Goal: Task Accomplishment & Management: Use online tool/utility

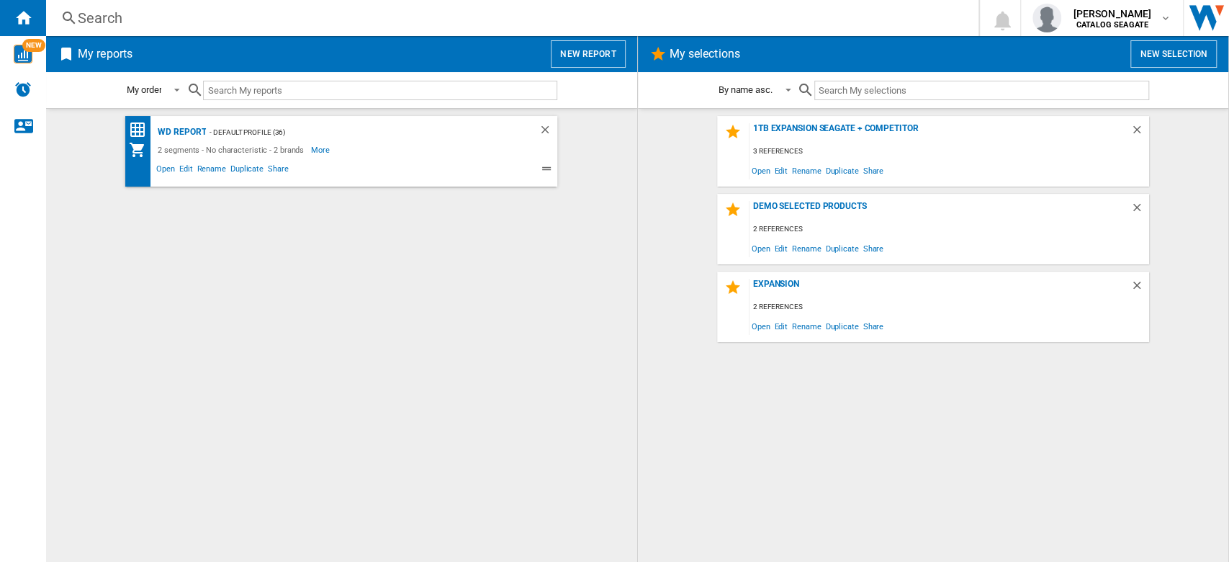
click at [752, 428] on div "1TB Expansion Seagate + Competitor 3 references Open Edit Rename Duplicate Shar…" at bounding box center [933, 335] width 562 height 438
click at [1166, 53] on button "New selection" at bounding box center [1173, 53] width 86 height 27
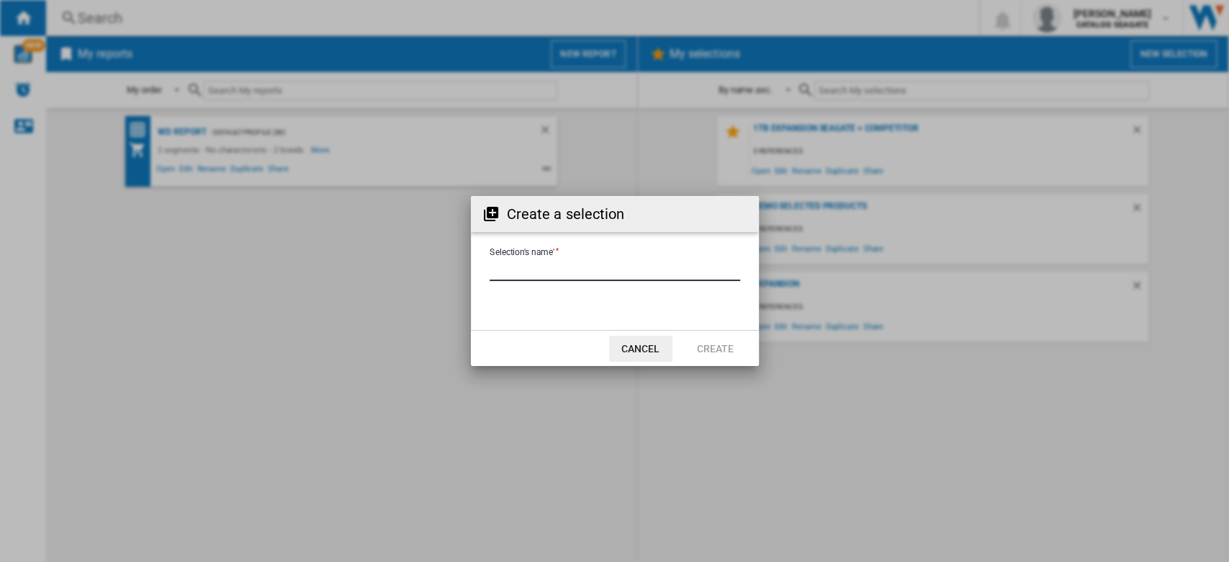
click at [573, 268] on input "Selection's name'" at bounding box center [615, 270] width 251 height 22
type input "*"
type input "**********"
click at [719, 349] on button "Create" at bounding box center [715, 349] width 63 height 26
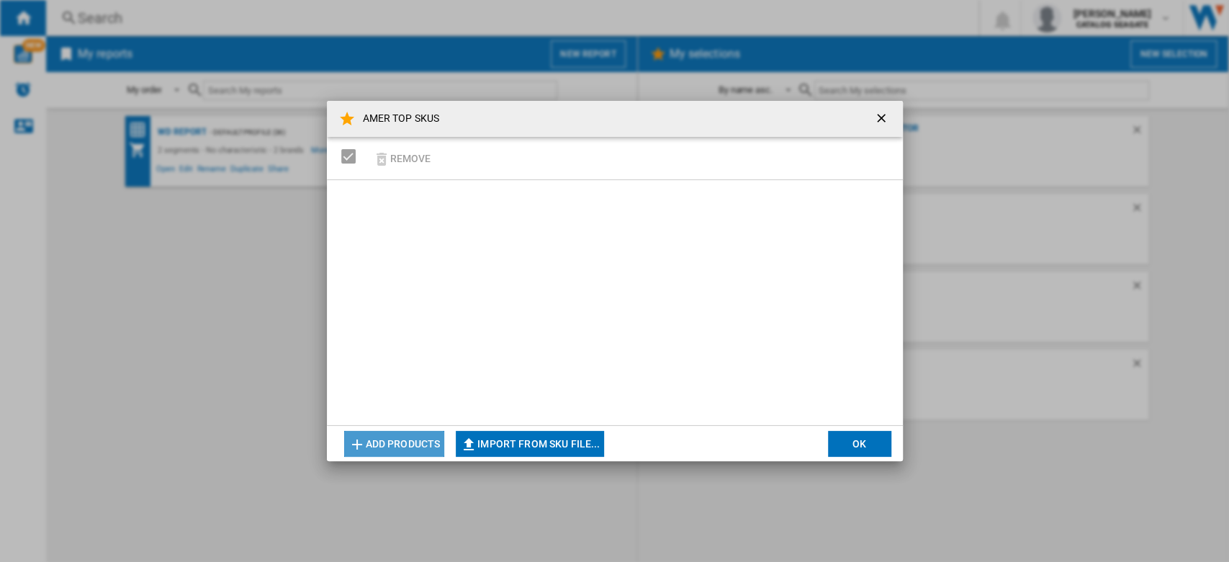
click at [380, 446] on button "Add products" at bounding box center [394, 444] width 101 height 26
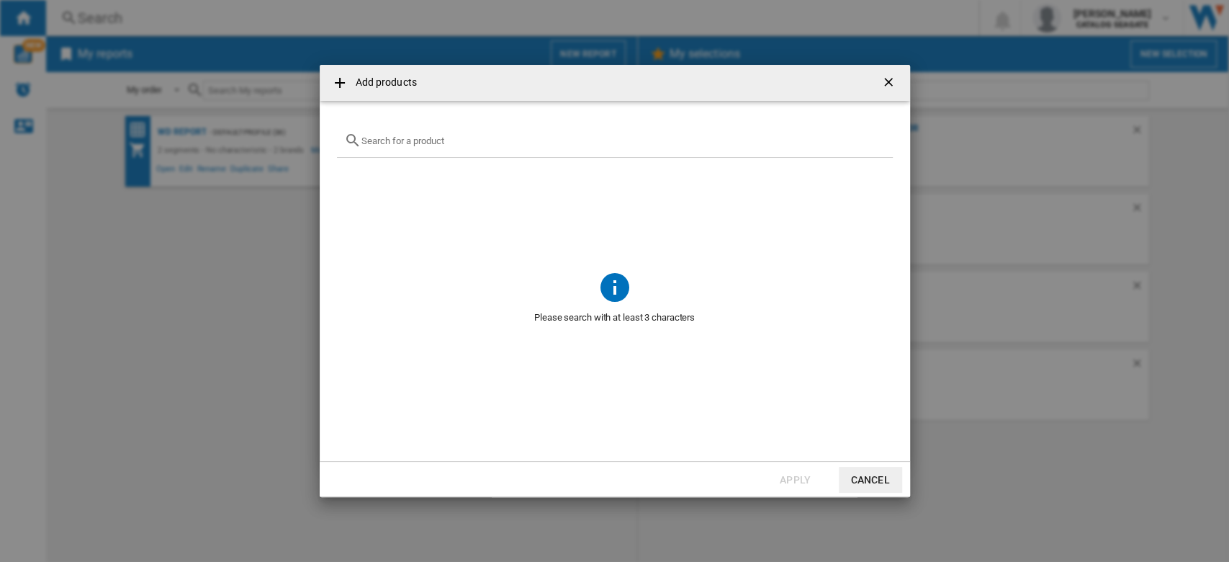
click at [444, 145] on input "text" at bounding box center [623, 140] width 524 height 11
paste input "WDBU6Y0020BBK WD Elements 2TB WDBEPK0020BBK WD Elements SE 2TB HDTB520XK3AA Tos…"
type input "WDBU6Y0020BBK WD Elements 2TB WDBEPK0020BBK WD Elements SE 2TB HDTB520XK3AA Tos…"
paste input "WDBU6Y0020BBK"
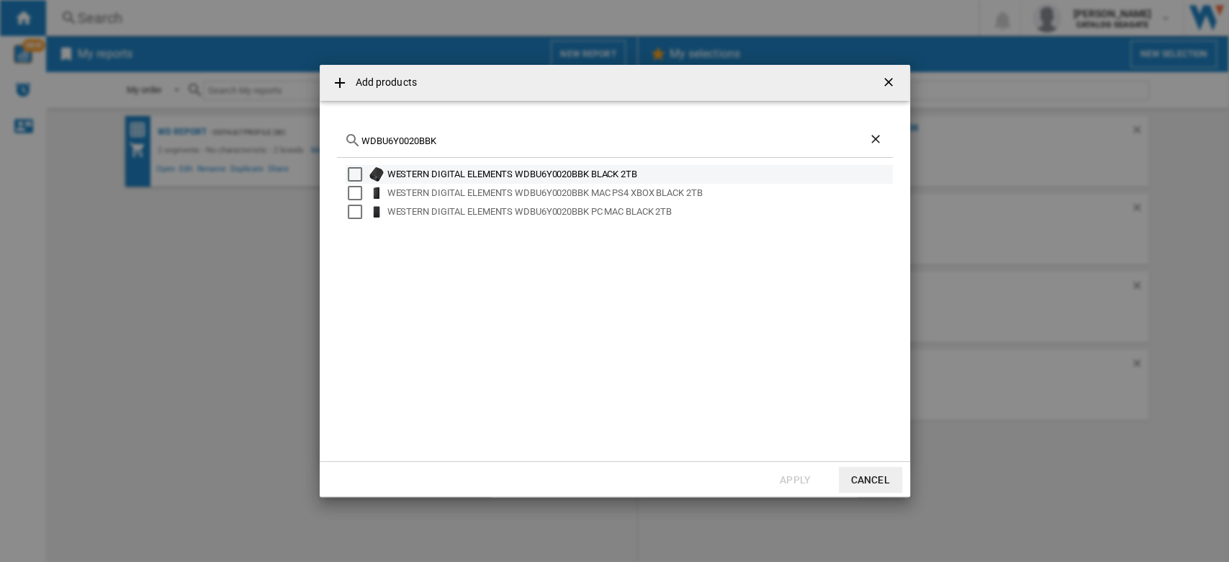
type input "WDBU6Y0020BBK"
click at [358, 181] on div "Select" at bounding box center [355, 174] width 14 height 14
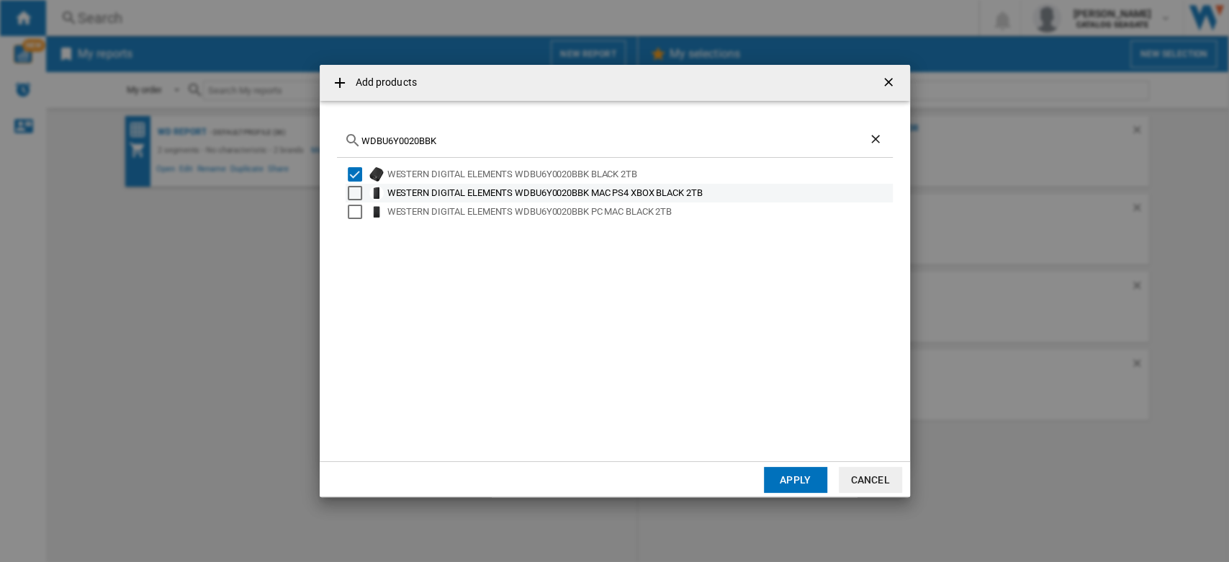
click at [354, 192] on div "Select" at bounding box center [355, 193] width 14 height 14
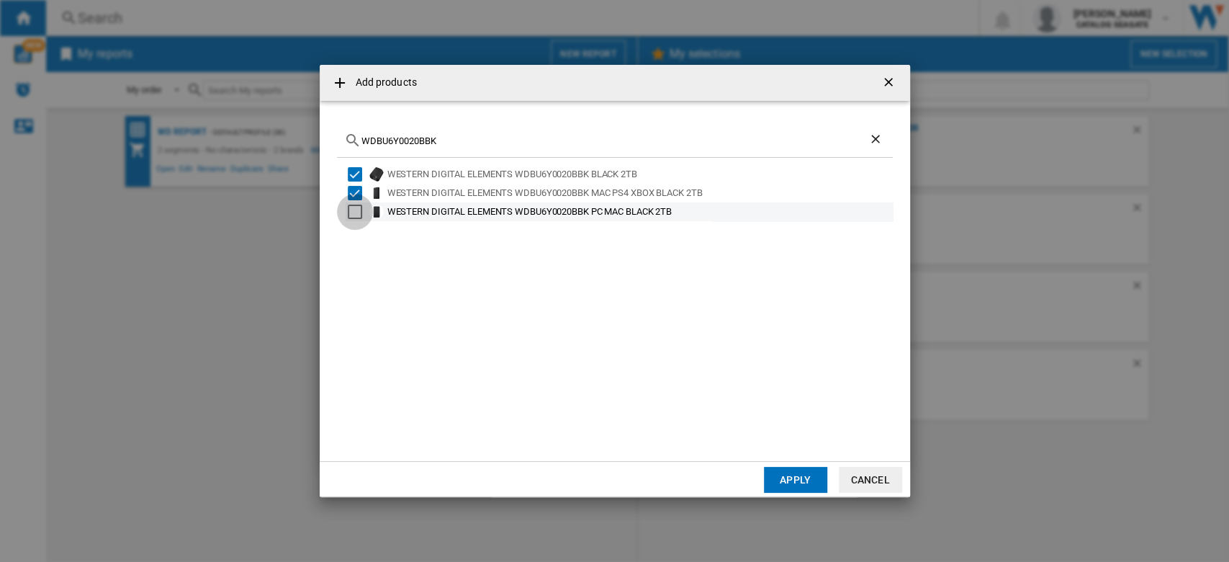
click at [356, 205] on div "Select" at bounding box center [355, 211] width 14 height 14
click at [798, 487] on button "Apply" at bounding box center [795, 480] width 63 height 26
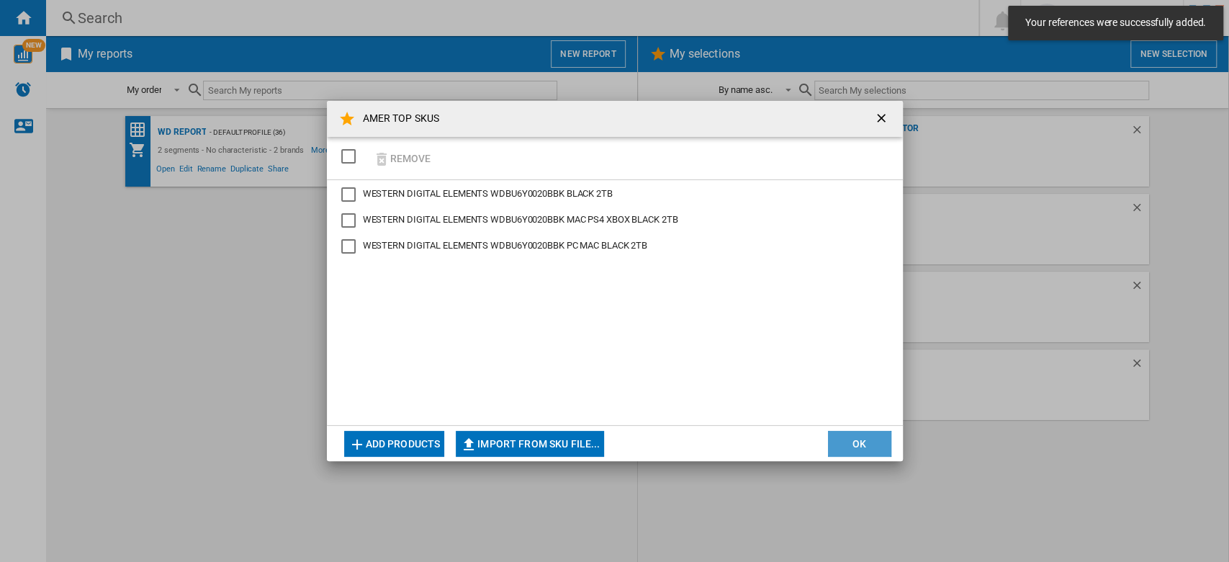
click at [876, 451] on button "OK" at bounding box center [859, 444] width 63 height 26
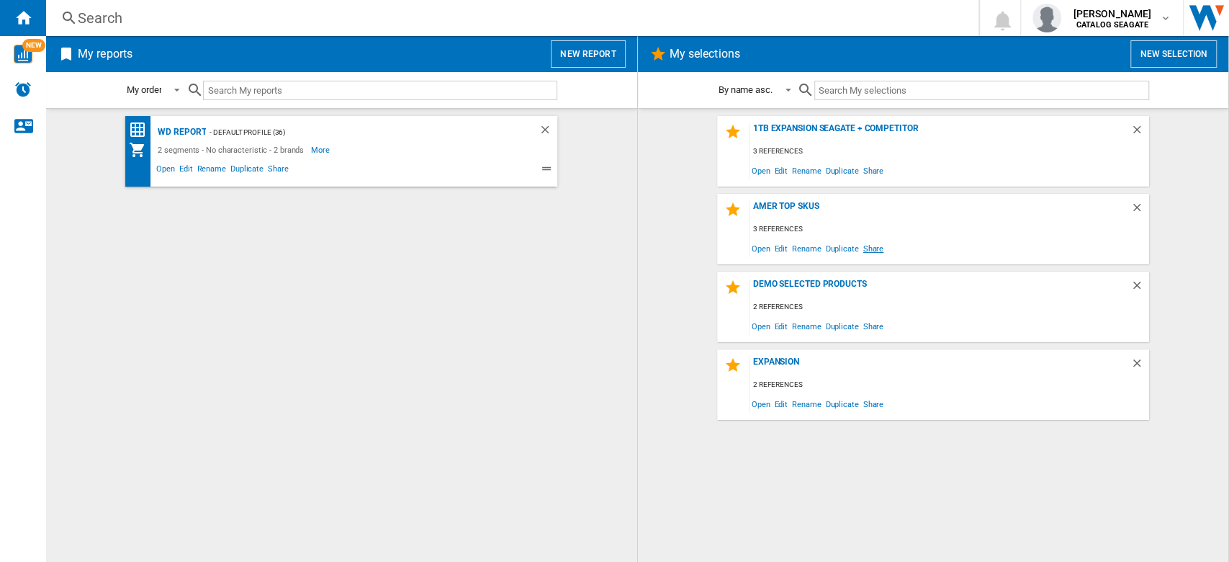
click at [873, 246] on span "Share" at bounding box center [872, 247] width 25 height 19
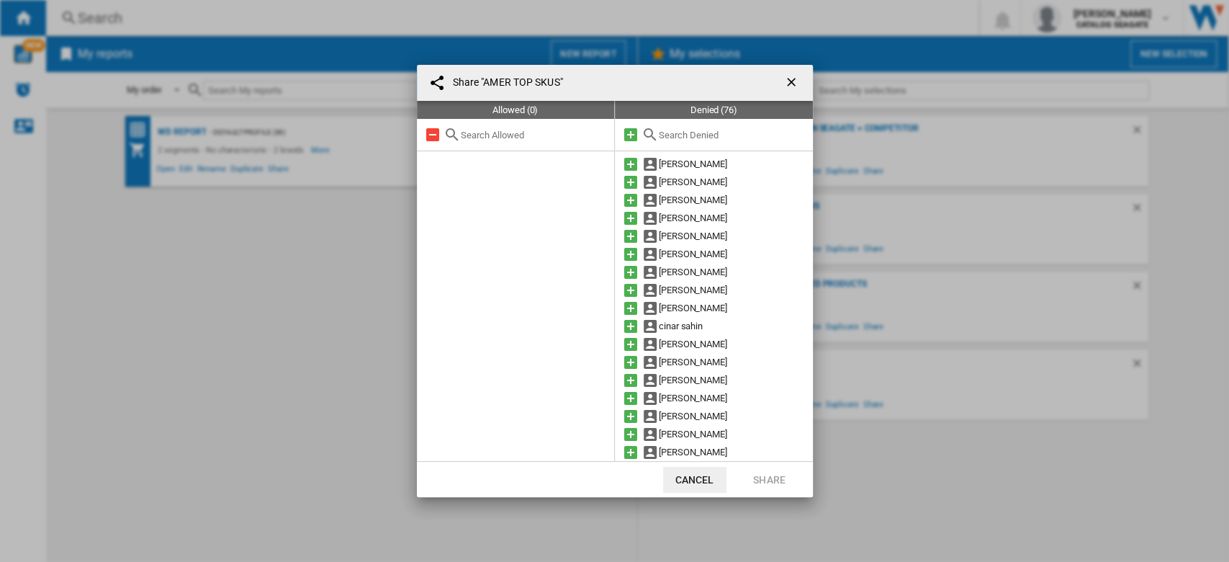
click at [700, 138] on input "text" at bounding box center [732, 135] width 147 height 11
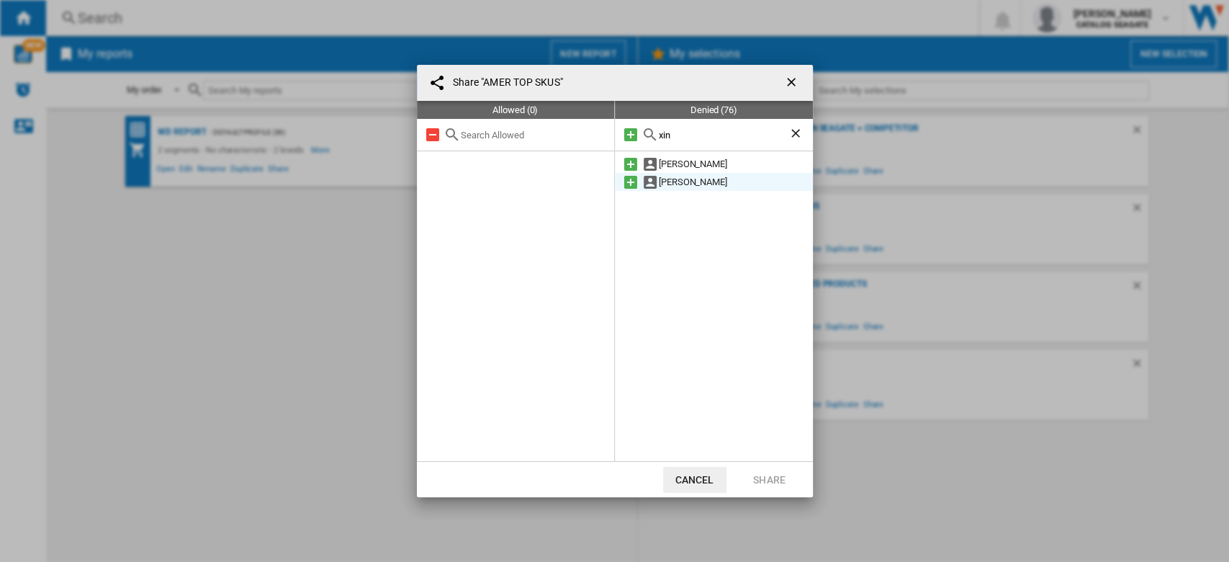
type input "xin"
click at [631, 180] on md-icon at bounding box center [630, 182] width 17 height 17
drag, startPoint x: 770, startPoint y: 472, endPoint x: 891, endPoint y: 402, distance: 139.1
click at [771, 472] on button "Share" at bounding box center [769, 480] width 63 height 26
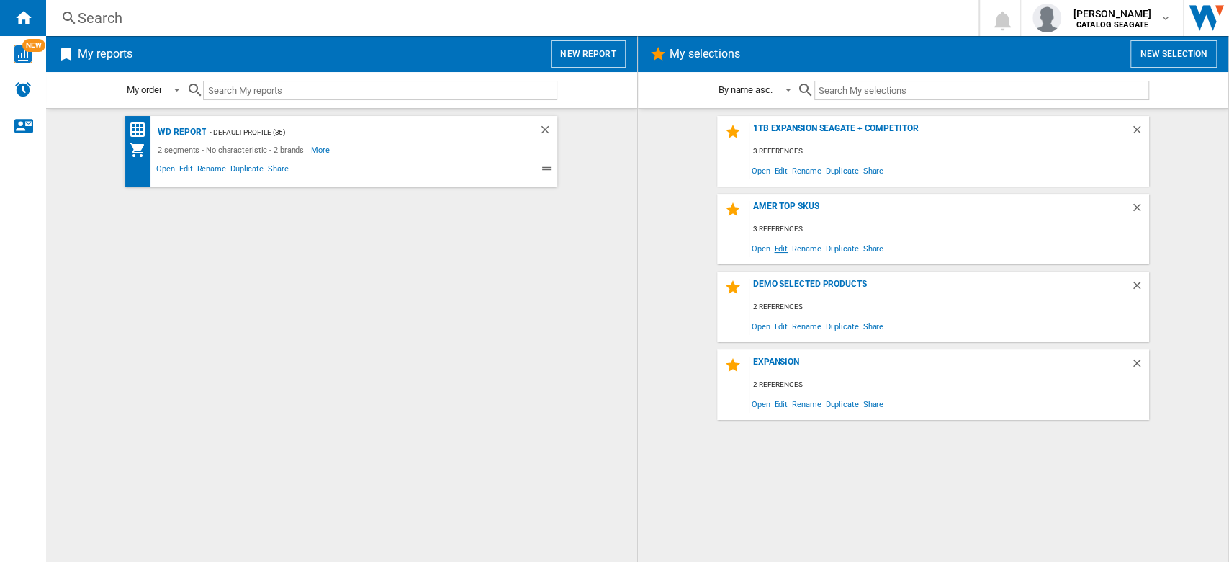
click at [783, 247] on span "Edit" at bounding box center [781, 247] width 18 height 19
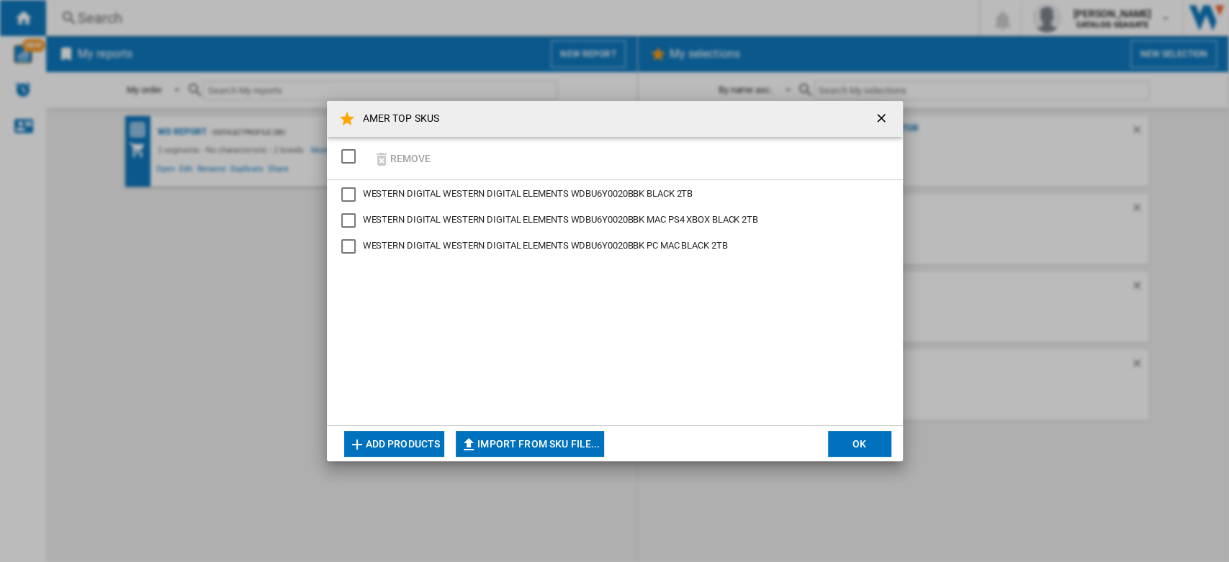
click at [409, 441] on button "Add products" at bounding box center [394, 444] width 101 height 26
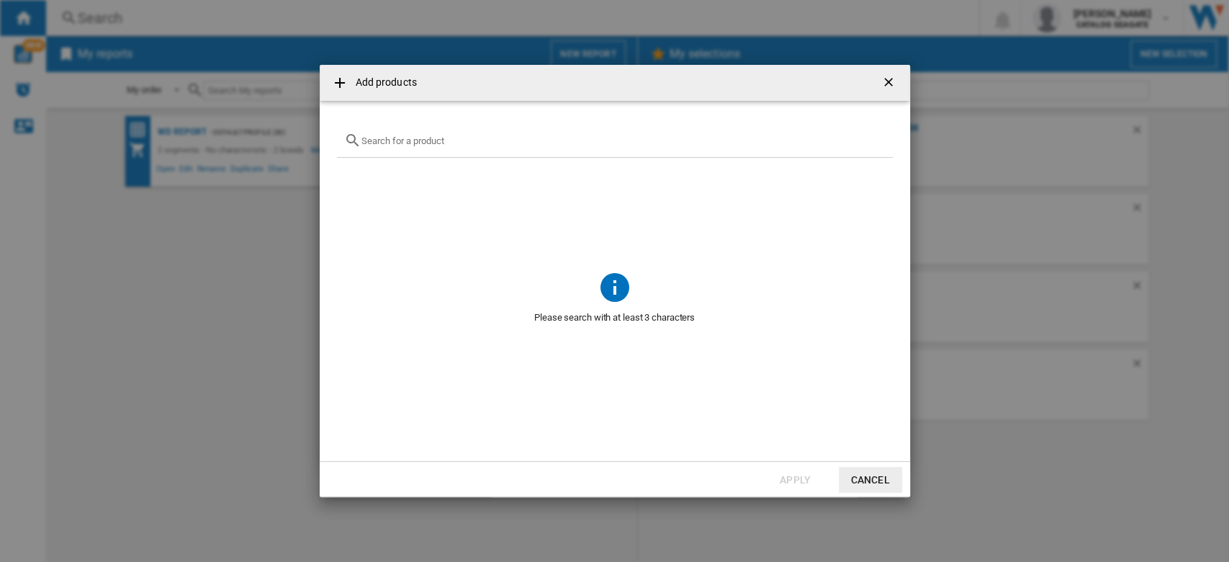
click at [444, 141] on input "{{getI18NText('SELECTIONS.EDITION_POPUP.OPEN_PRODUCTS_POPUP')}} {{::getI18NText…" at bounding box center [623, 140] width 524 height 11
paste input "STGX2000400"
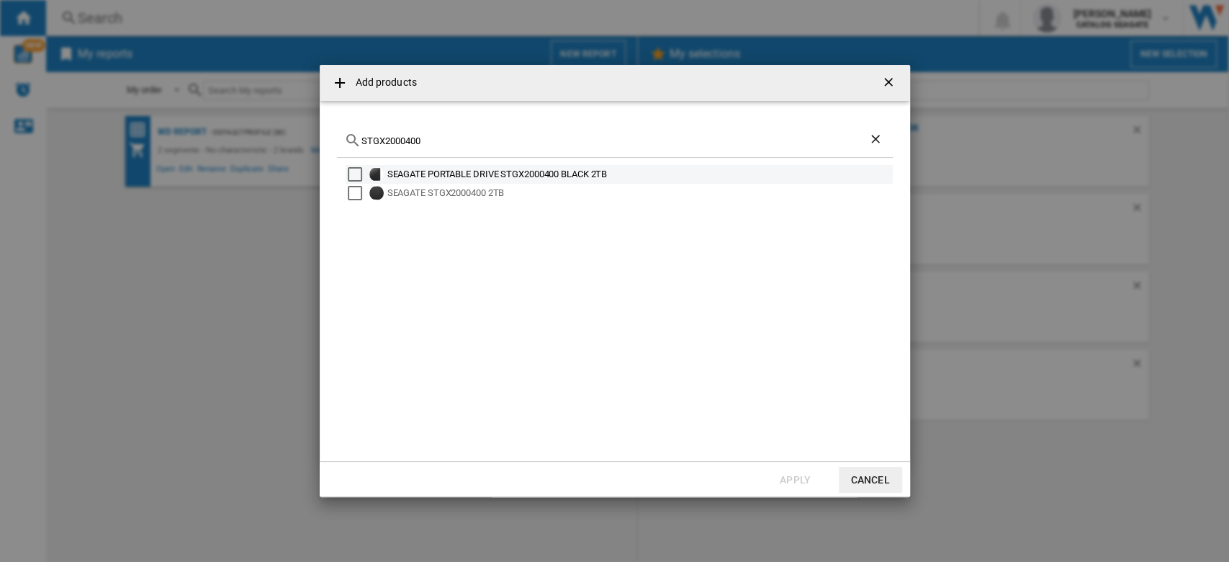
type input "STGX2000400"
click at [356, 170] on div "Select" at bounding box center [355, 174] width 14 height 14
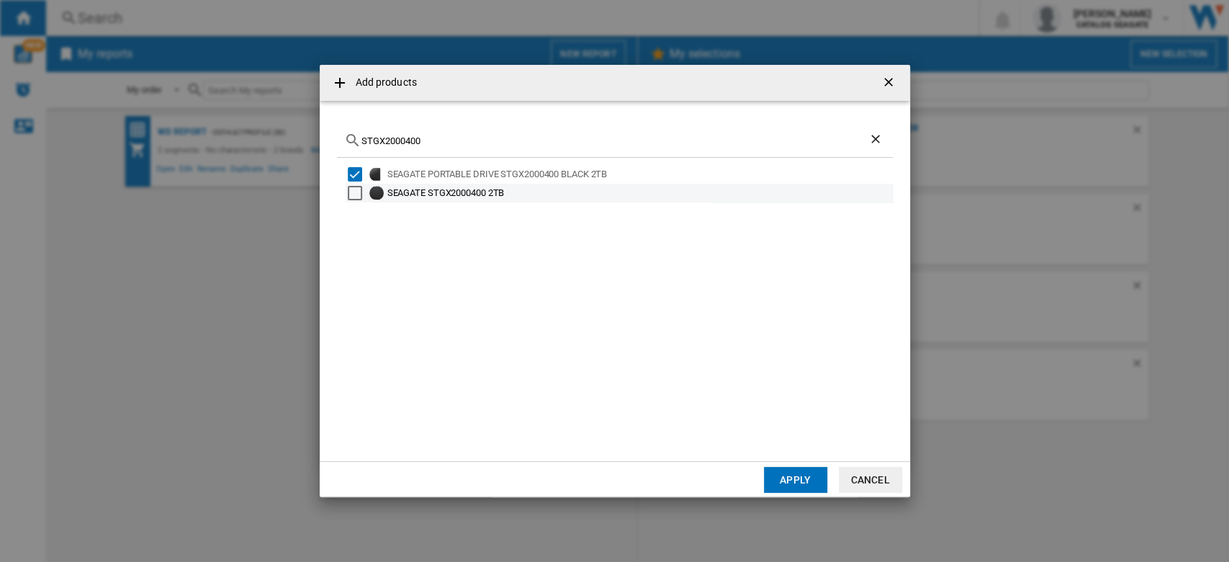
click at [355, 192] on div "Select" at bounding box center [355, 193] width 14 height 14
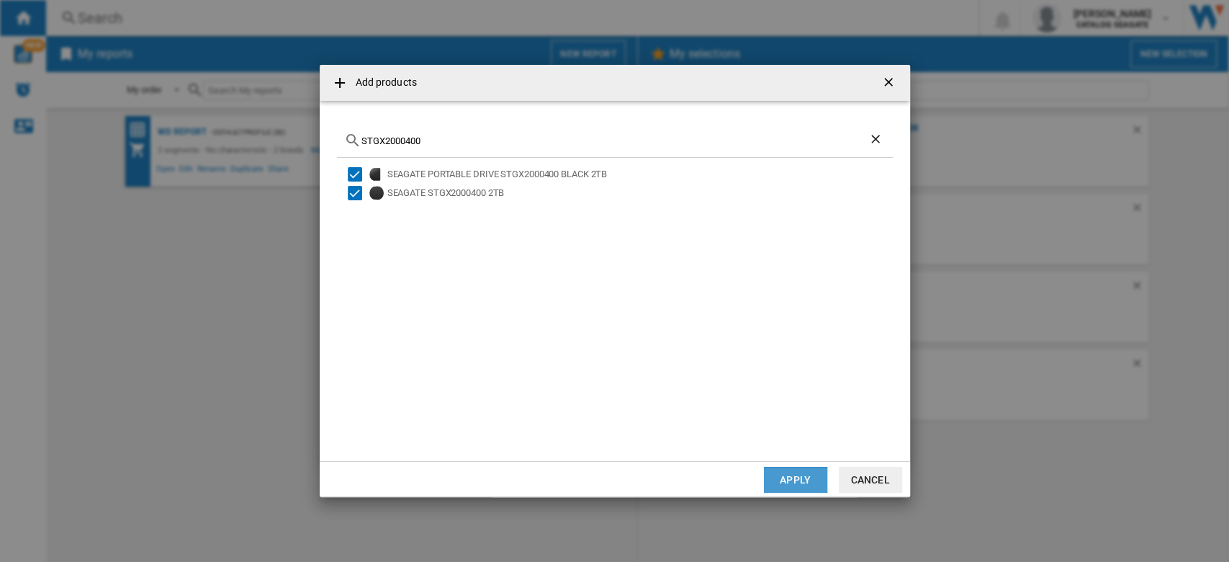
drag, startPoint x: 799, startPoint y: 481, endPoint x: 871, endPoint y: 460, distance: 75.0
click at [801, 480] on button "Apply" at bounding box center [795, 480] width 63 height 26
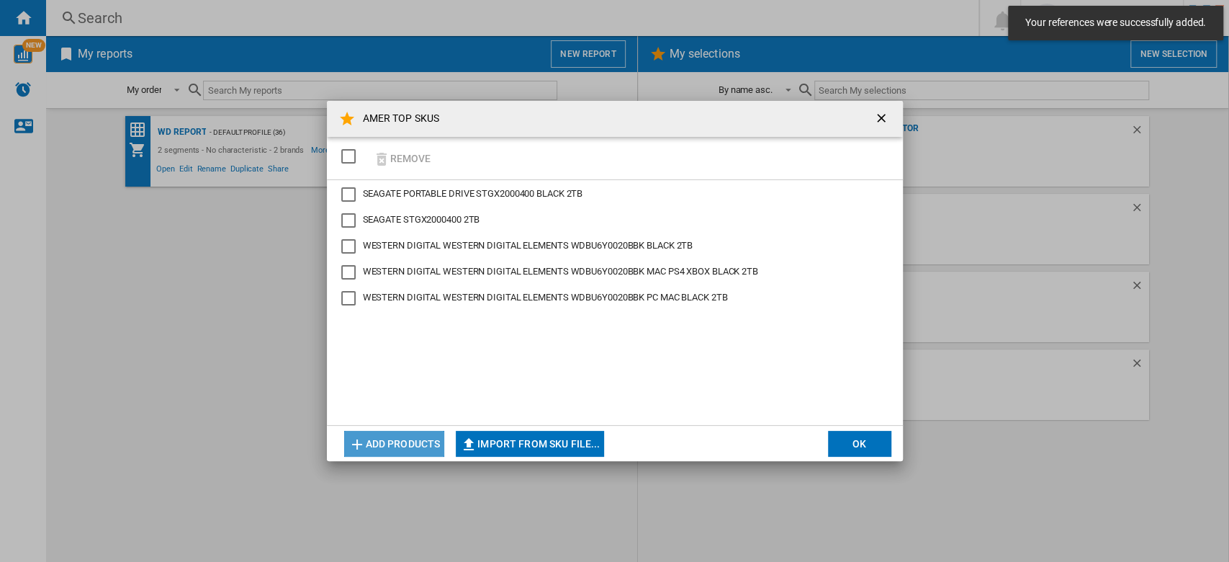
click at [416, 443] on button "Add products" at bounding box center [394, 444] width 101 height 26
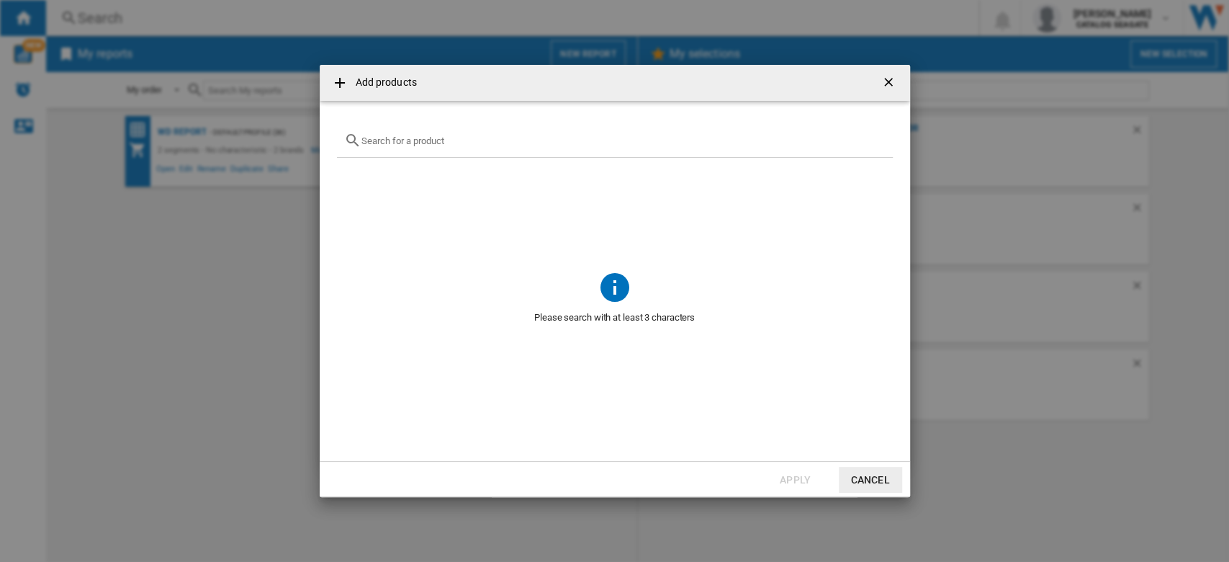
click at [493, 135] on input "{{getI18NText('SELECTIONS.EDITION_POPUP.OPEN_PRODUCTS_POPUP')}} {{::getI18NText…" at bounding box center [623, 140] width 524 height 11
paste input "HDTB520AK3AB"
drag, startPoint x: 454, startPoint y: 138, endPoint x: 287, endPoint y: 138, distance: 167.0
click at [287, 138] on div "Add products HDTB520AK3AB No reference matches your query Apply Cancel" at bounding box center [614, 281] width 1229 height 562
paste input "Toshiba Canvio Partner Portable HDD"
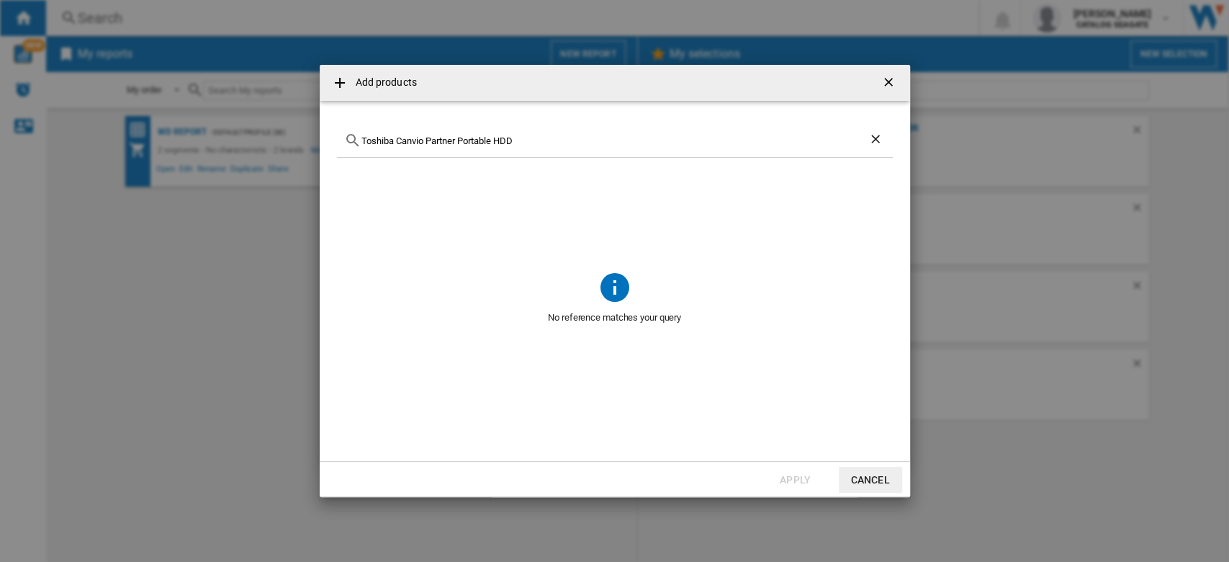
click at [509, 141] on input "Toshiba Canvio Partner Portable HDD" at bounding box center [614, 140] width 507 height 11
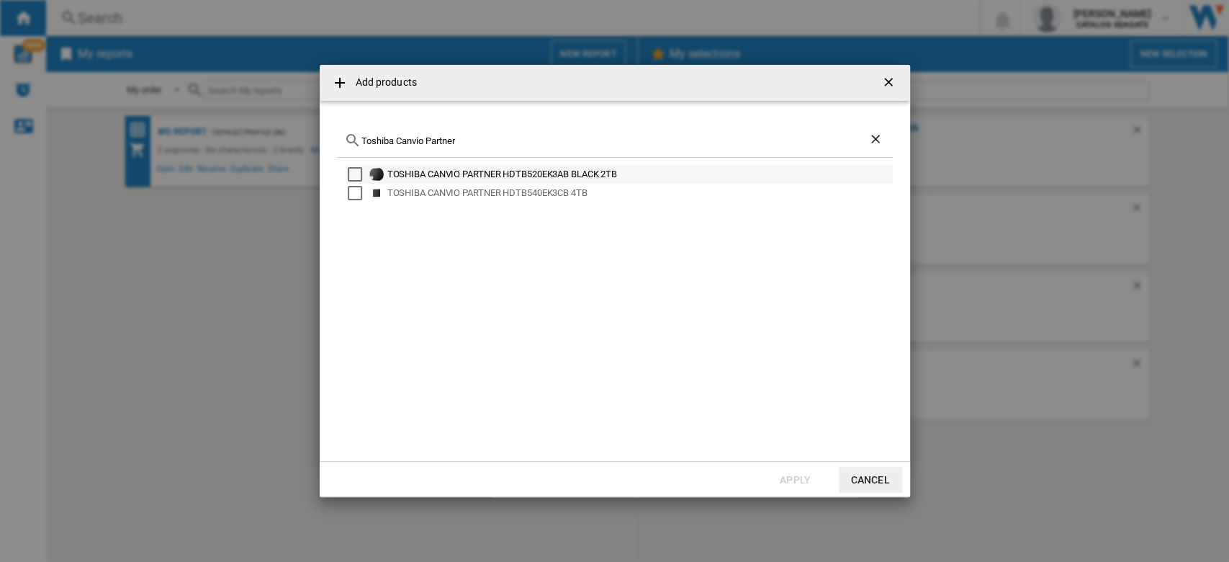
type input "Toshiba Canvio Partner"
click at [364, 168] on md-checkbox "Select" at bounding box center [359, 174] width 22 height 14
click at [802, 478] on button "Apply" at bounding box center [795, 480] width 63 height 26
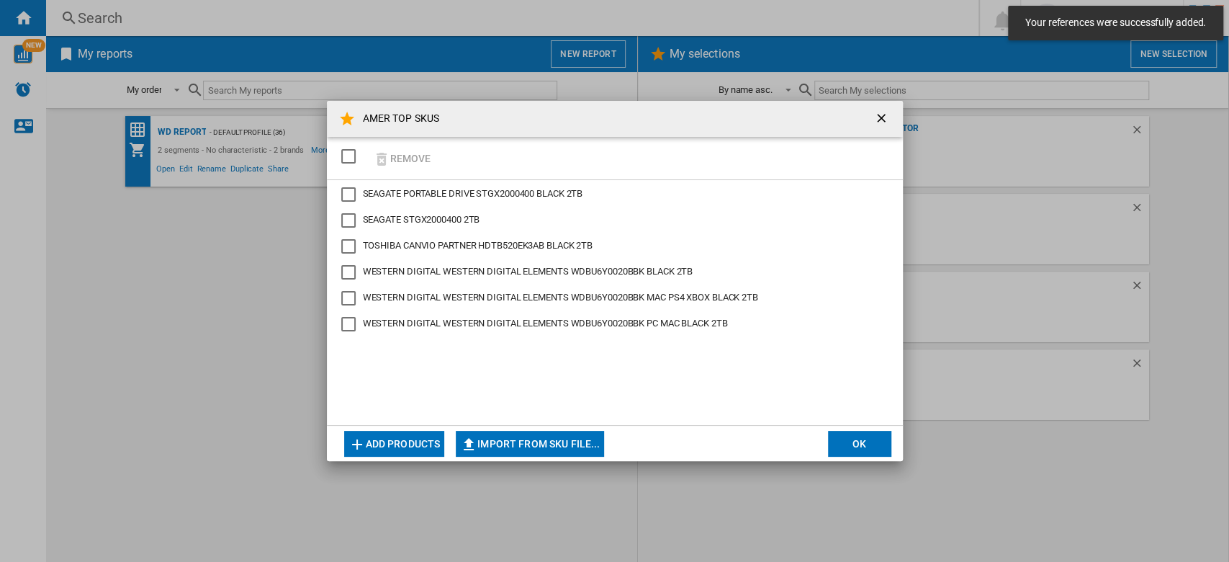
click at [876, 446] on button "OK" at bounding box center [859, 444] width 63 height 26
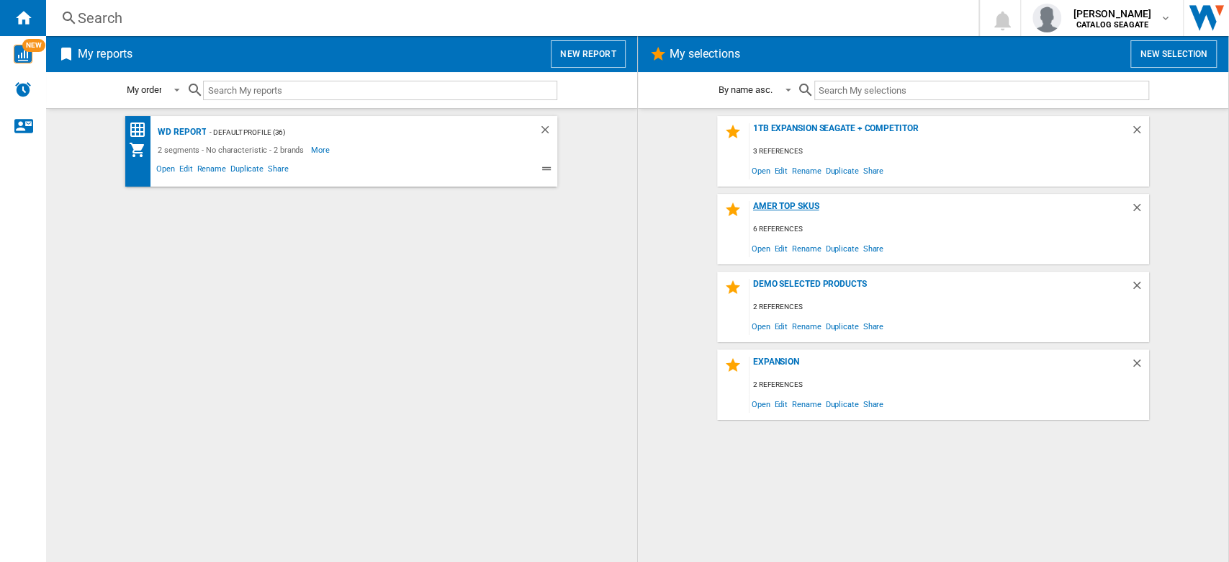
click at [812, 205] on div "AMER TOP SKUS" at bounding box center [940, 210] width 381 height 19
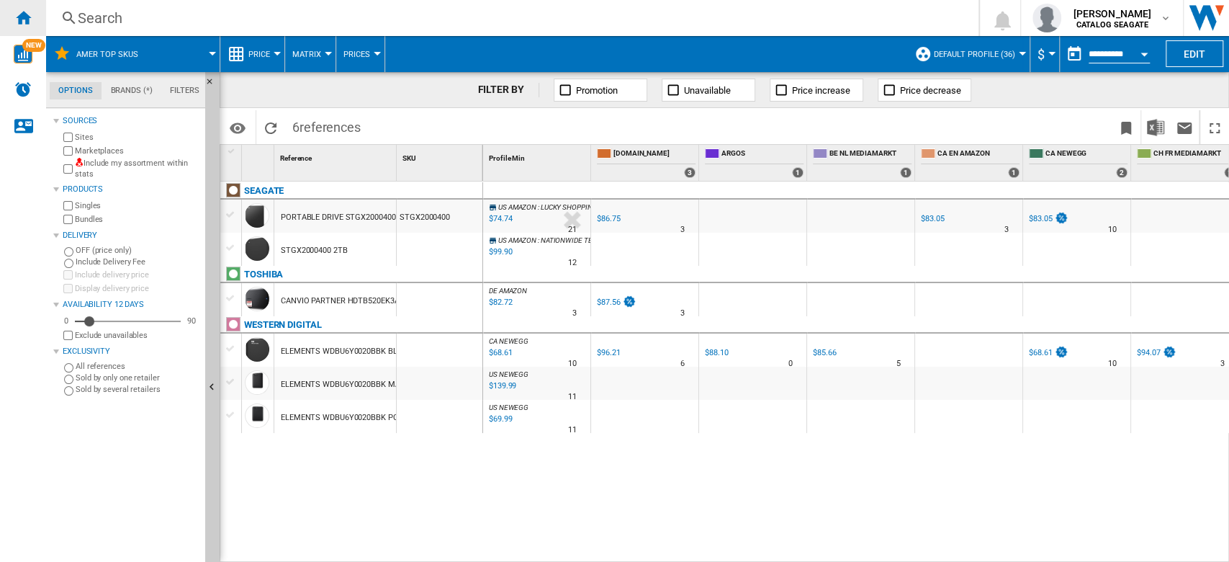
click at [21, 19] on ng-md-icon "Home" at bounding box center [22, 17] width 17 height 17
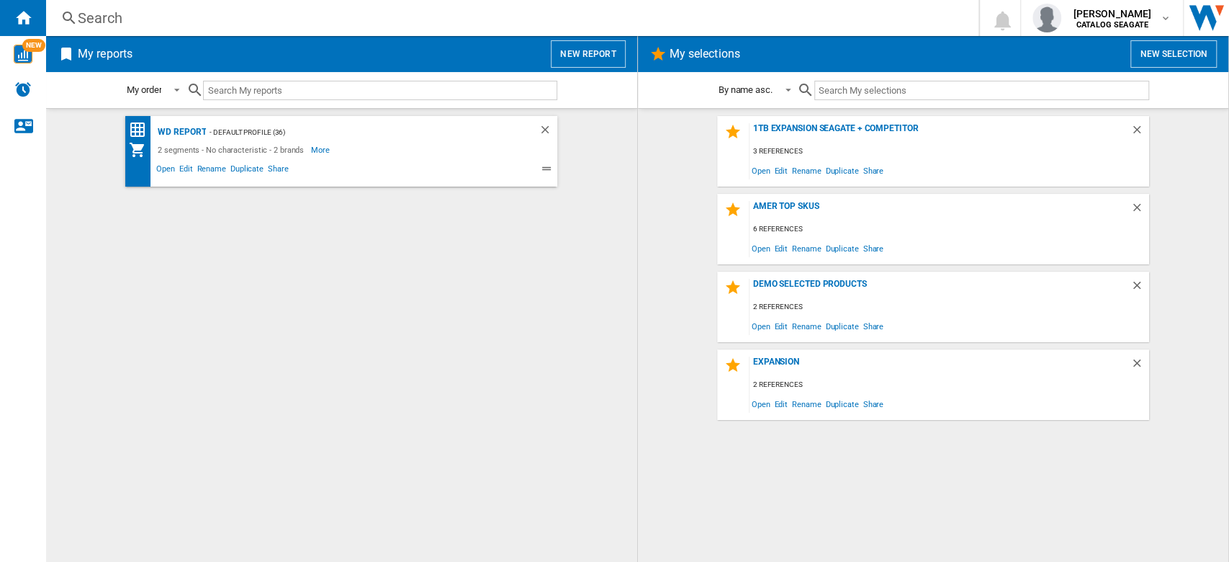
click at [1168, 48] on button "New selection" at bounding box center [1173, 53] width 86 height 27
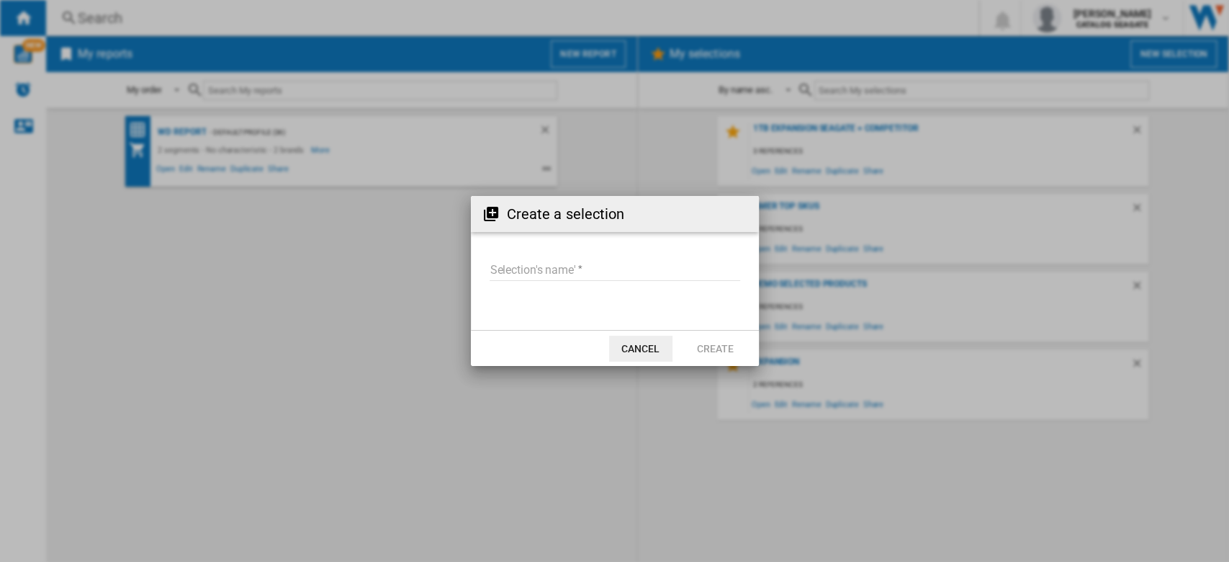
click at [557, 266] on input "Selection's name'" at bounding box center [615, 270] width 251 height 22
type input "**********"
click at [724, 346] on button "Create" at bounding box center [715, 349] width 63 height 26
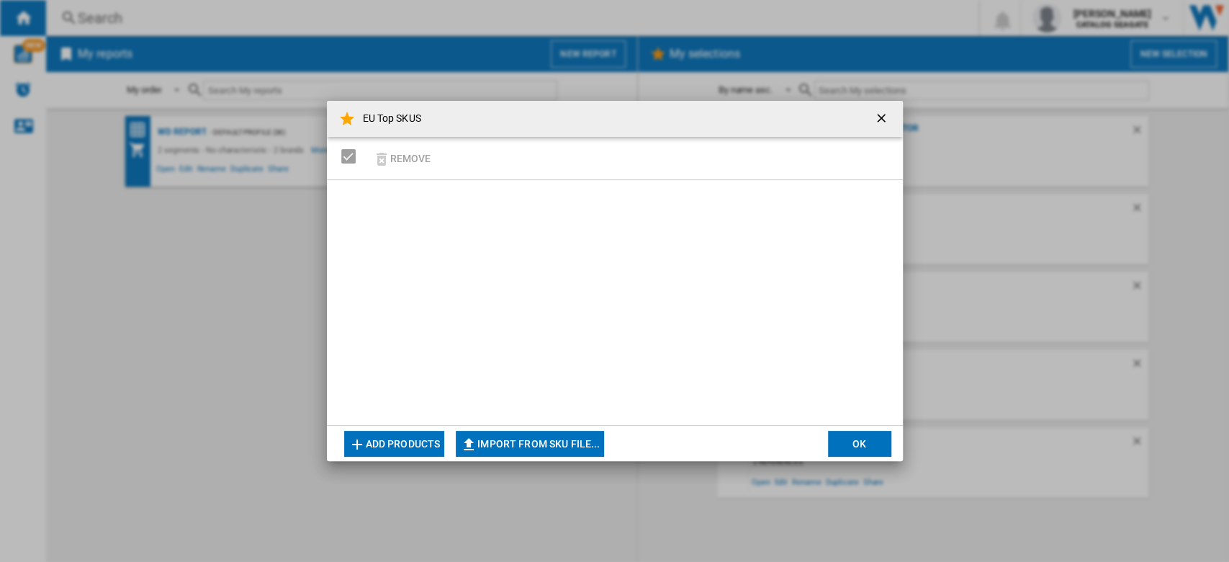
click at [842, 441] on button "OK" at bounding box center [859, 444] width 63 height 26
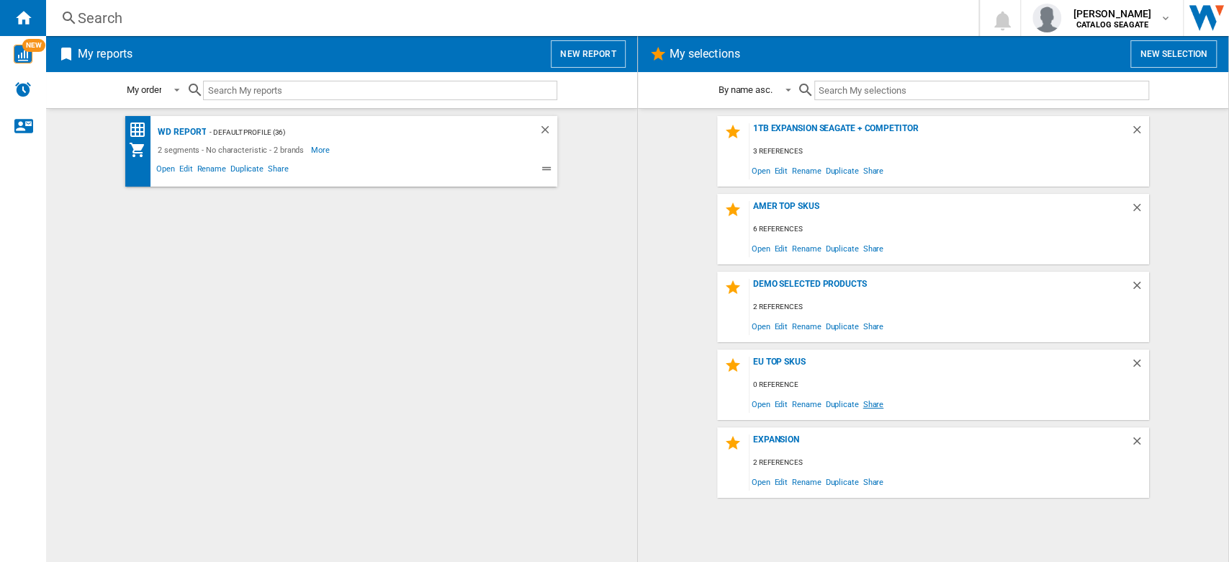
click at [870, 401] on span "Share" at bounding box center [872, 403] width 25 height 19
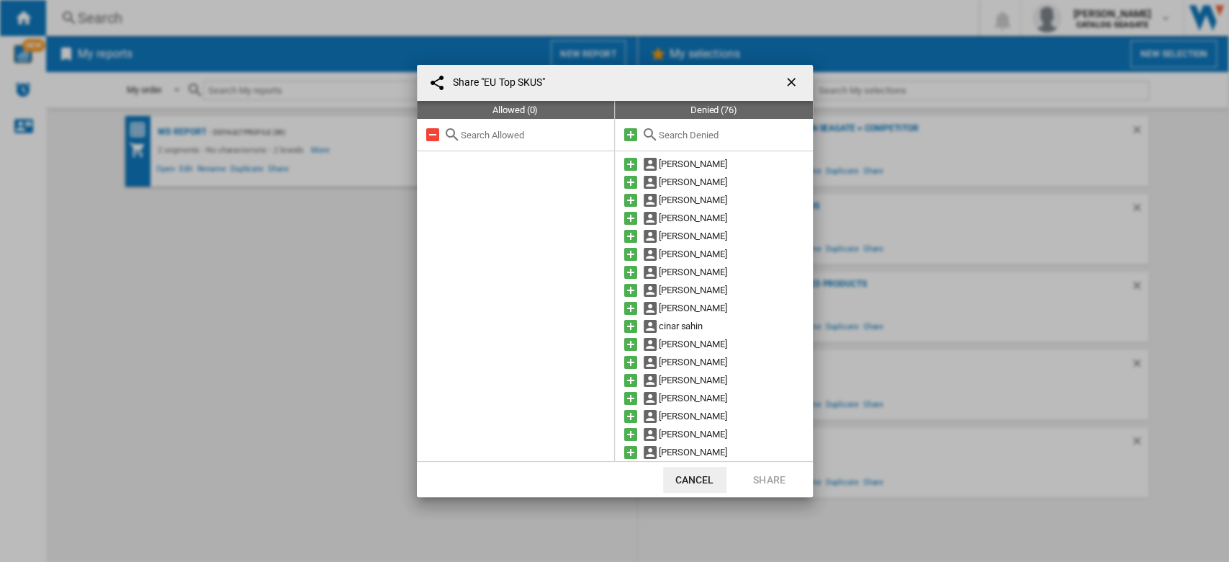
click at [472, 130] on input "text" at bounding box center [534, 135] width 147 height 11
click at [712, 131] on input "text" at bounding box center [732, 135] width 147 height 11
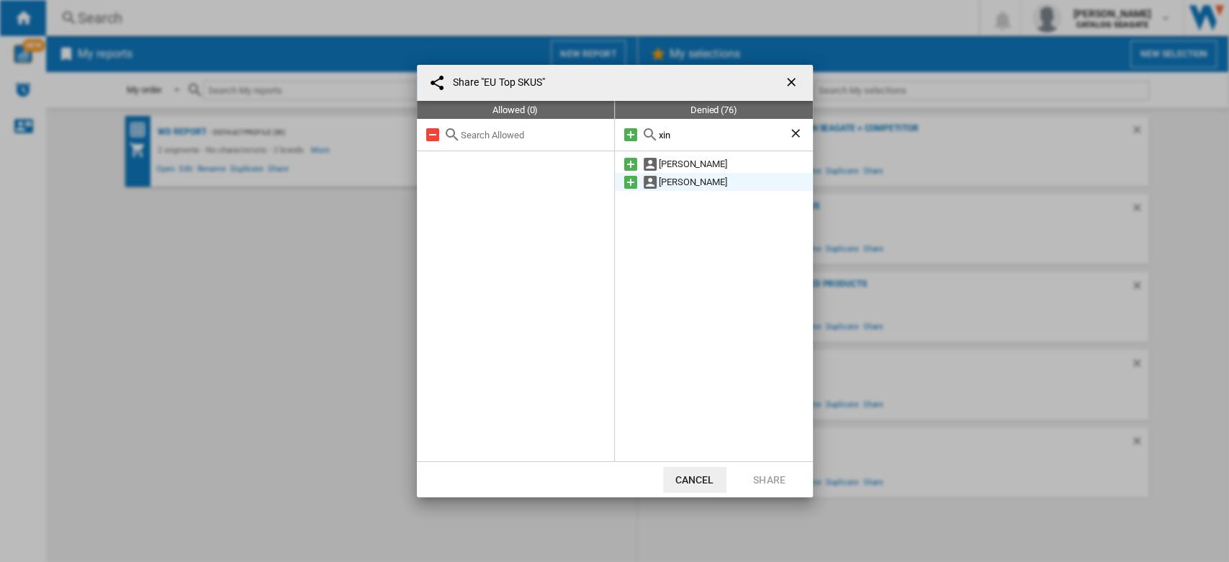
type input "xin"
click at [636, 185] on md-icon at bounding box center [630, 182] width 17 height 17
click at [777, 474] on button "Share" at bounding box center [769, 480] width 63 height 26
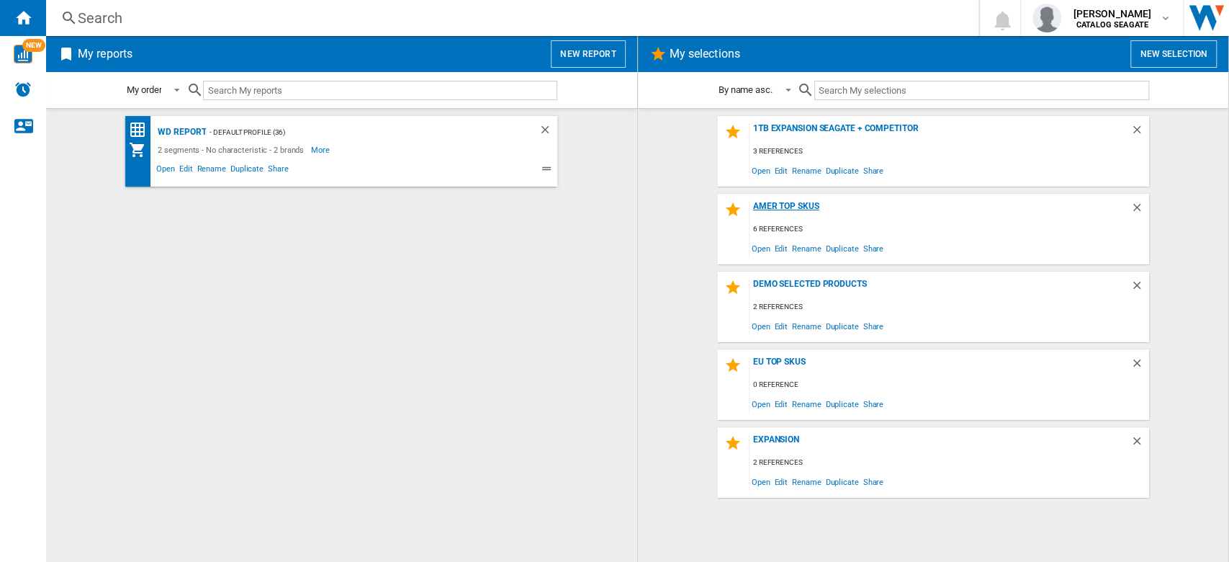
click at [814, 207] on div "AMER TOP SKUS" at bounding box center [940, 210] width 381 height 19
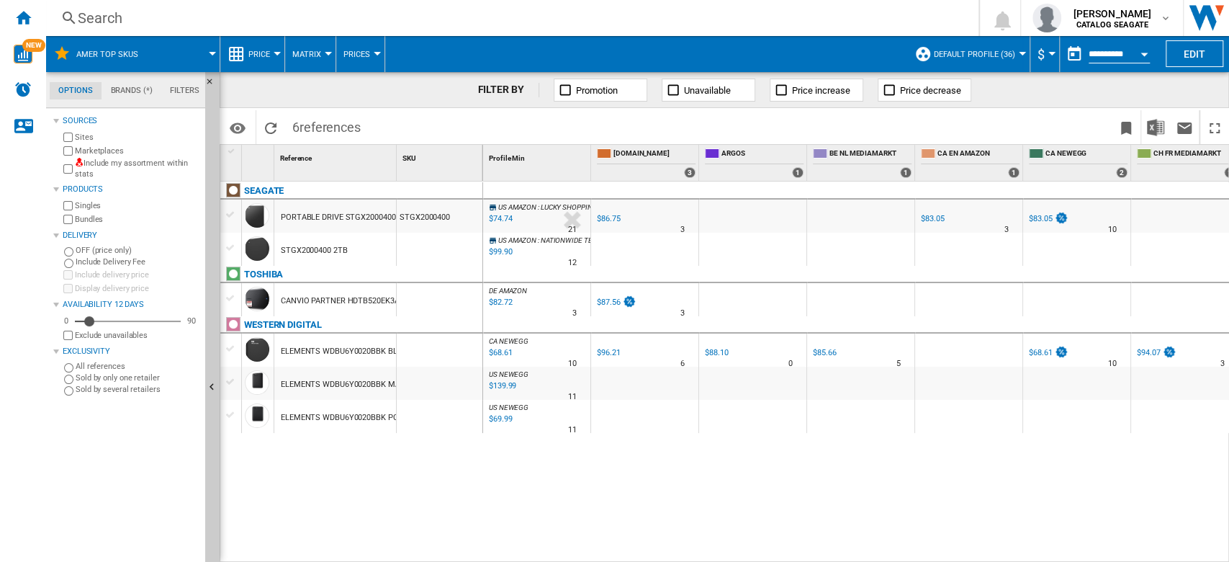
click at [104, 156] on div "Marketplaces" at bounding box center [129, 151] width 139 height 14
click at [104, 147] on label "Marketplaces" at bounding box center [137, 150] width 125 height 11
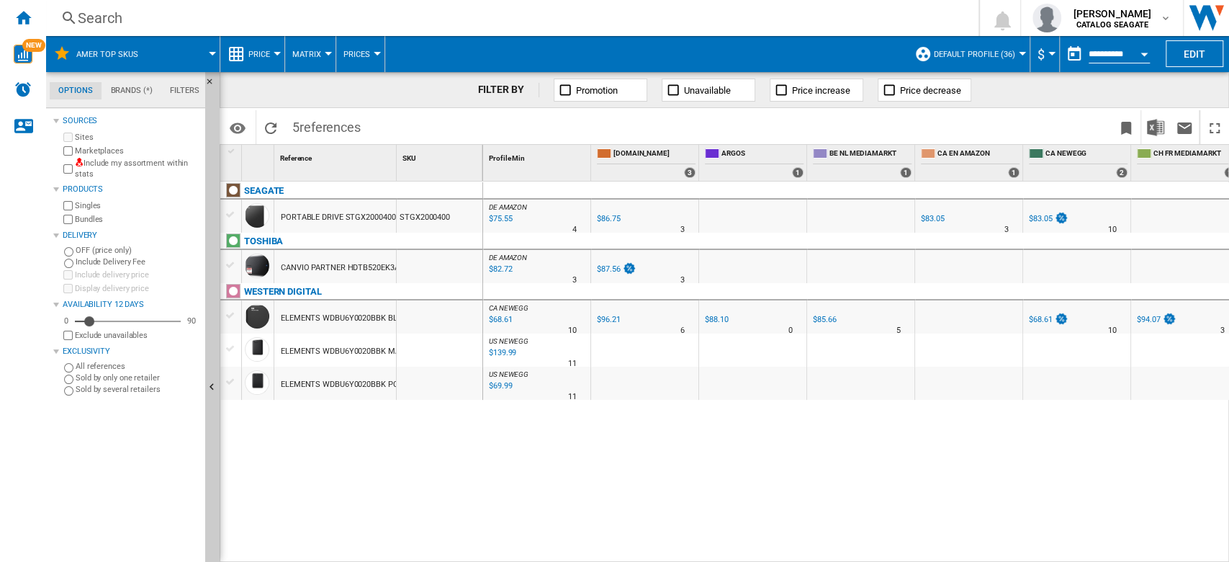
click at [1137, 53] on button "Open calendar" at bounding box center [1144, 52] width 26 height 26
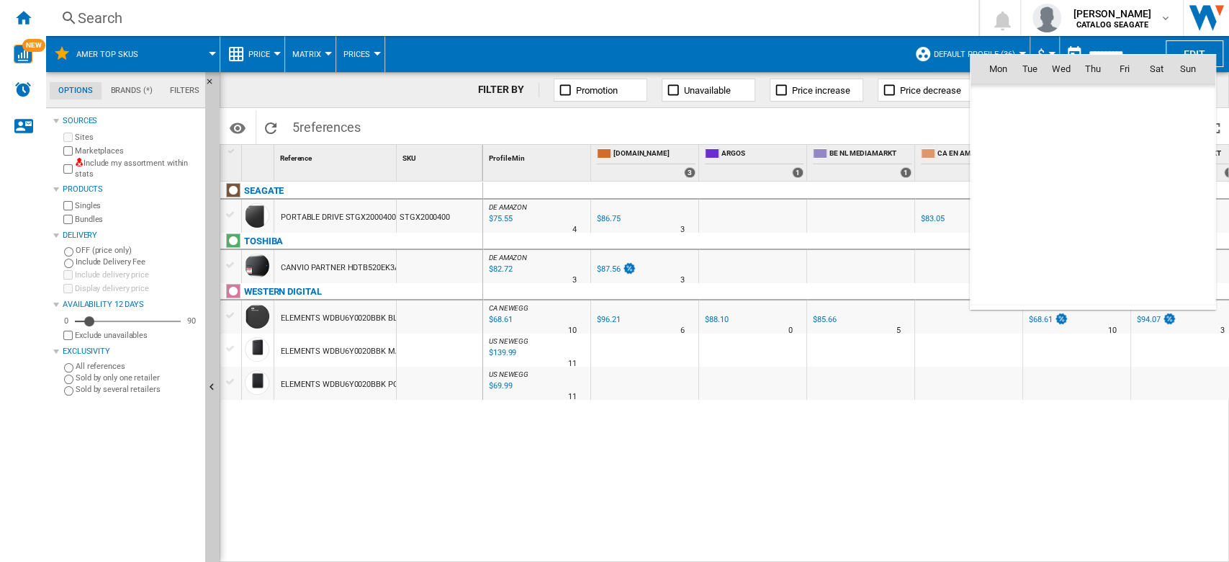
scroll to position [6869, 0]
click at [1137, 53] on div at bounding box center [614, 281] width 1229 height 562
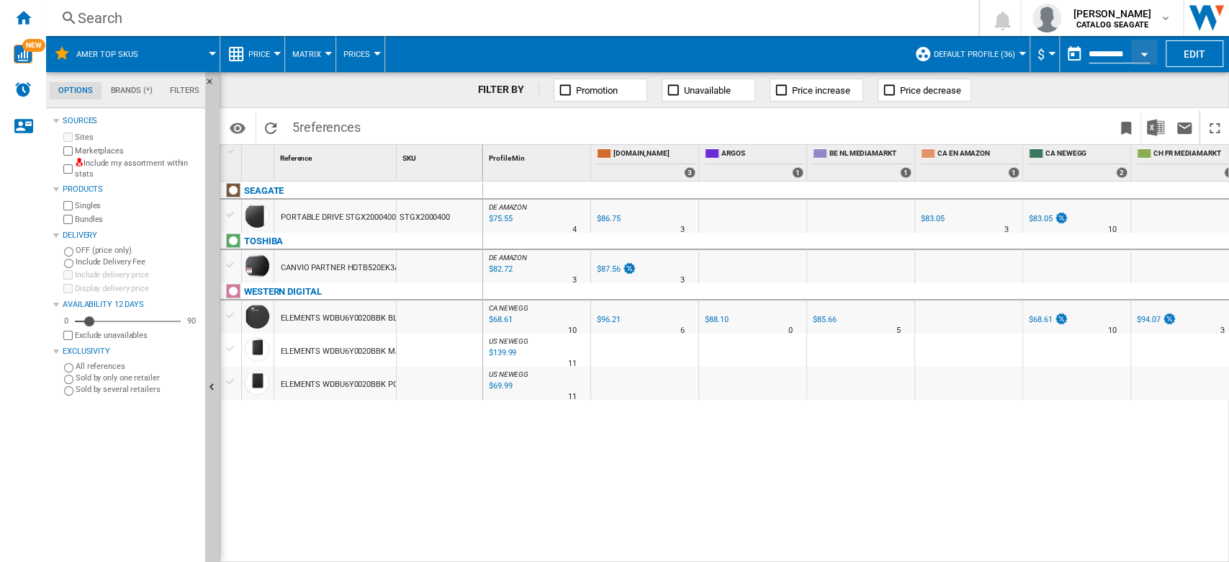
click at [266, 55] on span "Price" at bounding box center [259, 54] width 22 height 9
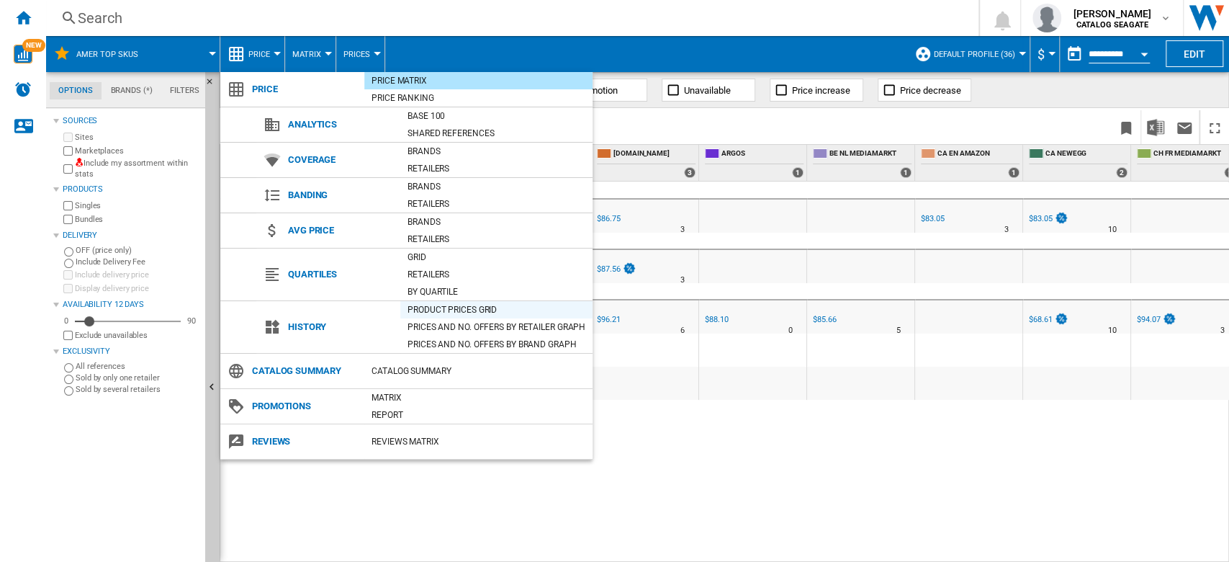
click at [492, 310] on div "Product prices grid" at bounding box center [496, 309] width 192 height 14
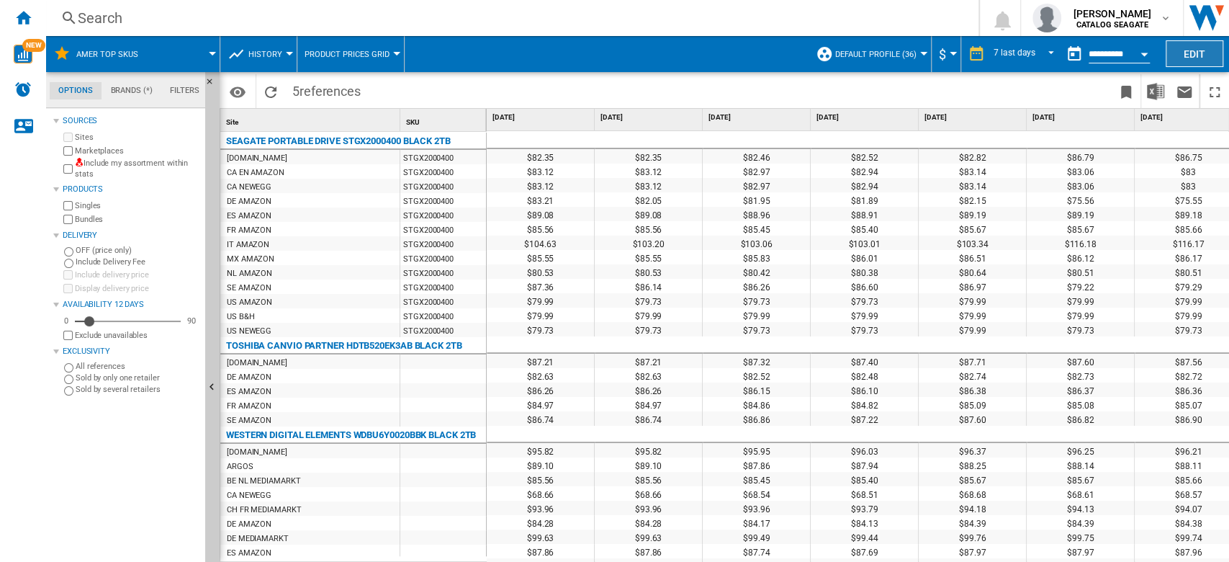
click at [1204, 58] on button "Edit" at bounding box center [1195, 53] width 58 height 27
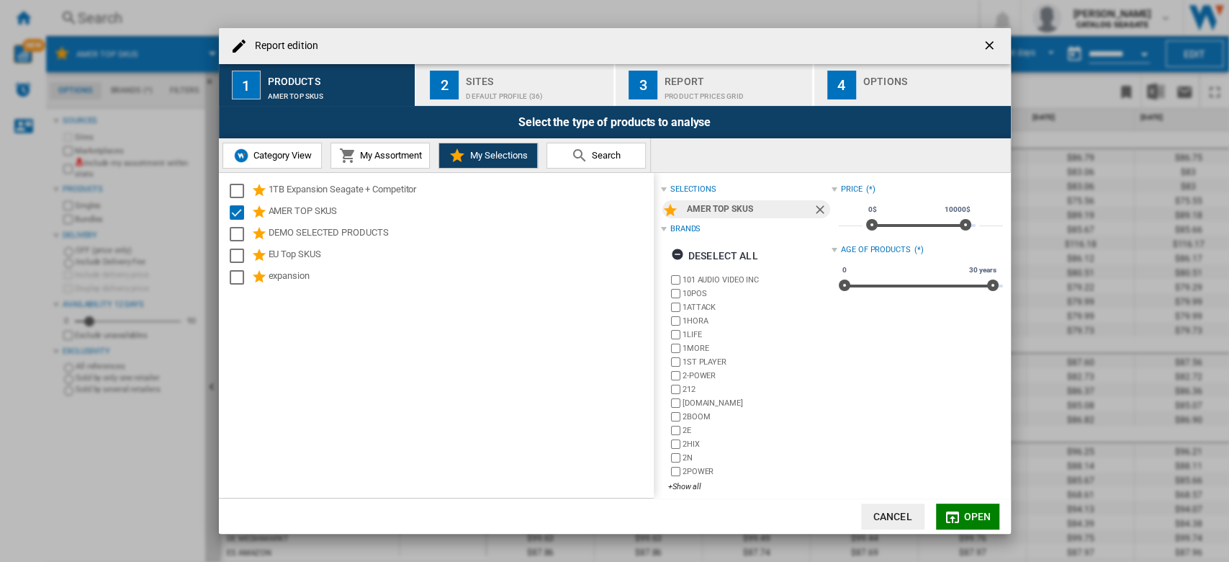
click at [914, 92] on div "button" at bounding box center [934, 92] width 142 height 15
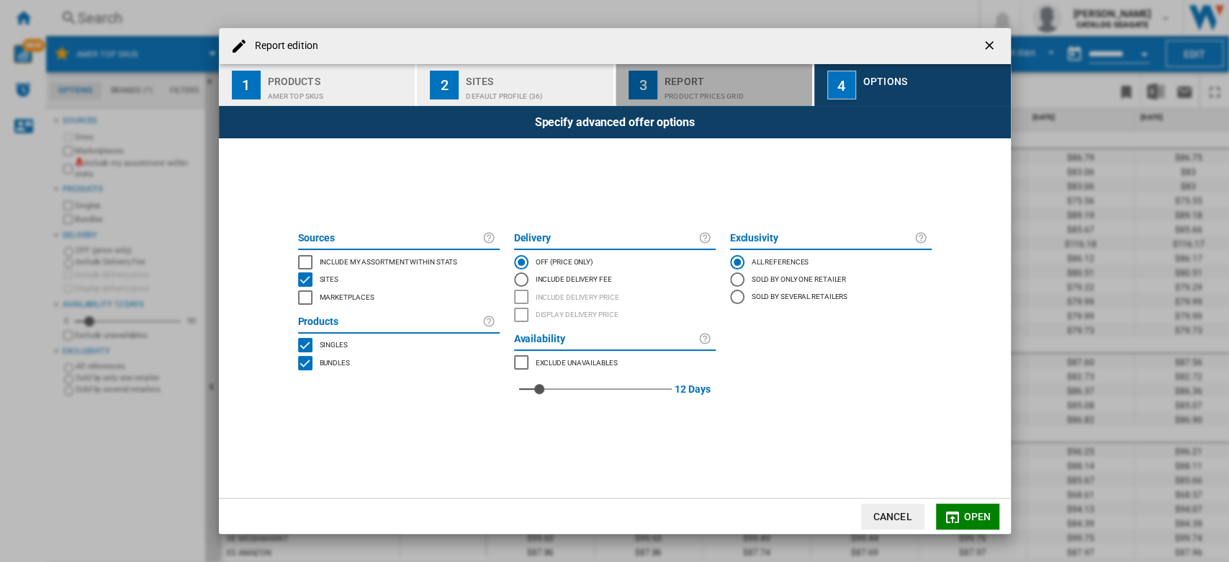
click at [770, 93] on div "Product prices grid" at bounding box center [736, 92] width 142 height 15
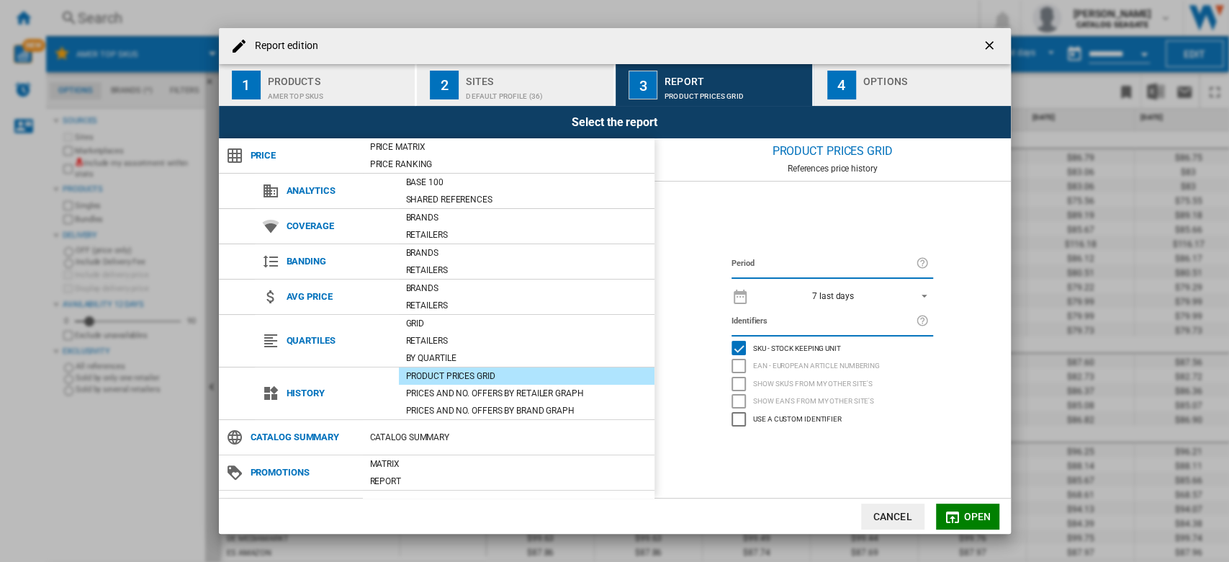
click at [927, 297] on span "REPORTS.WIZARD.STEPS.REPORT.STEPS.REPORT_OPTIONS.PERIOD: 7 last days" at bounding box center [920, 294] width 17 height 13
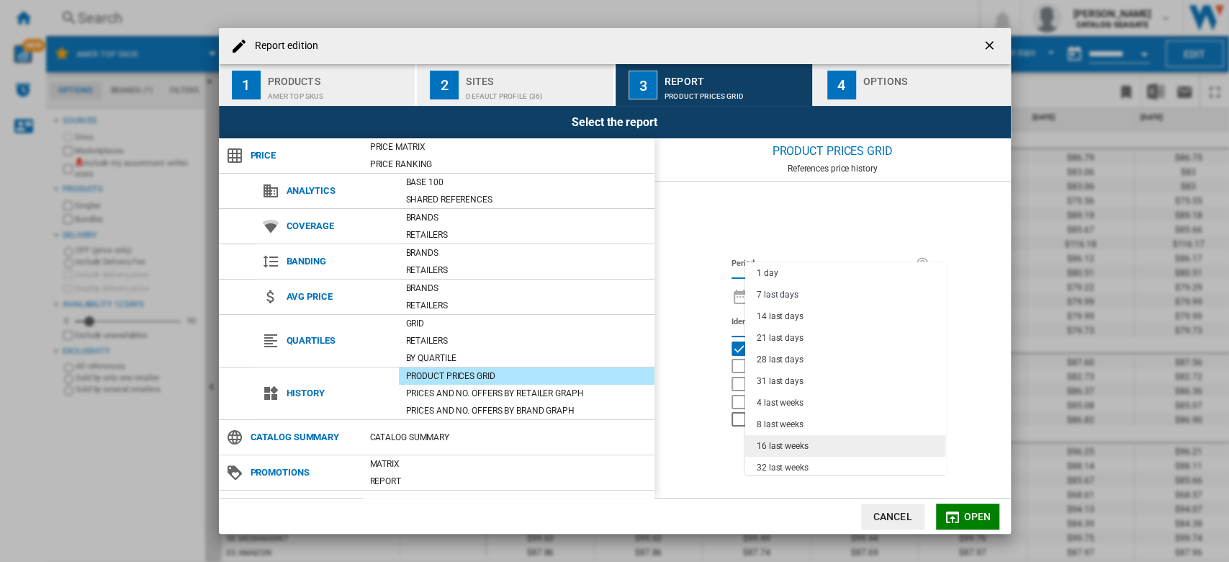
click at [826, 435] on md-option "16 last weeks" at bounding box center [845, 446] width 200 height 22
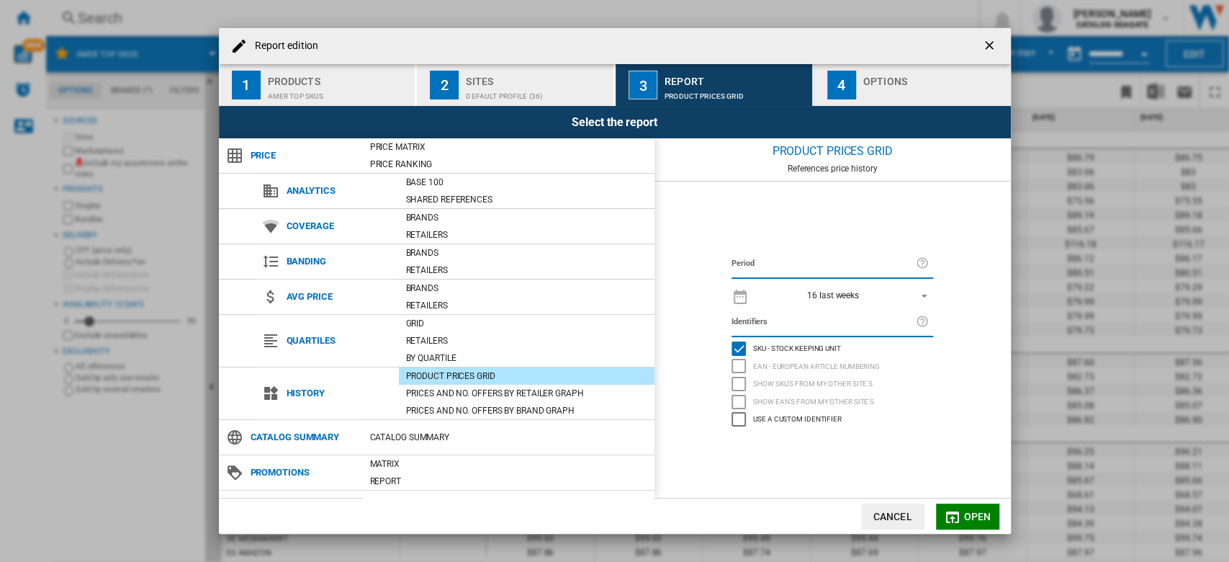
click at [962, 514] on button "Open" at bounding box center [967, 516] width 63 height 26
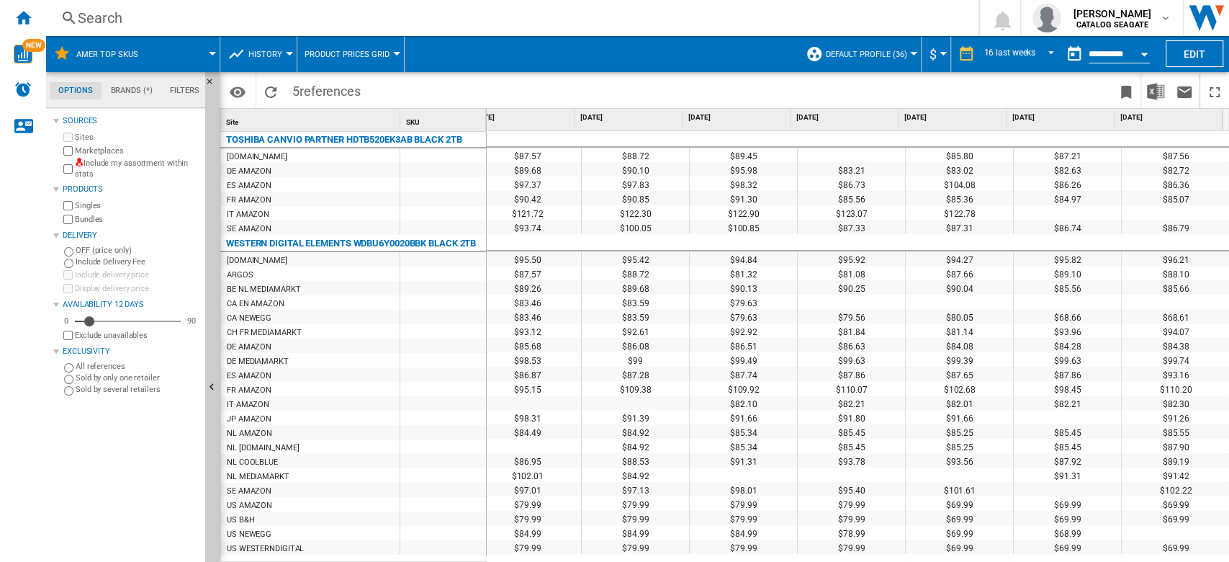
click at [395, 56] on md-menu "Product prices grid Product prices grid Prices and No. offers by retailer graph…" at bounding box center [350, 54] width 107 height 36
click at [386, 54] on button "Product prices grid" at bounding box center [351, 54] width 92 height 36
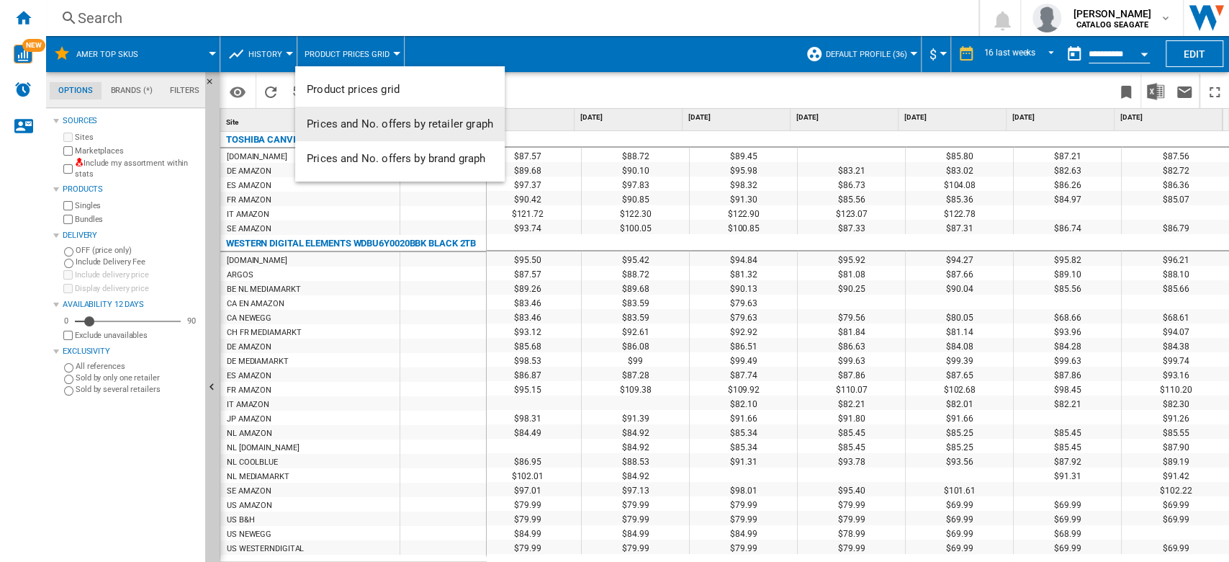
click at [418, 124] on span "Prices and No. offers by retailer graph" at bounding box center [400, 123] width 186 height 13
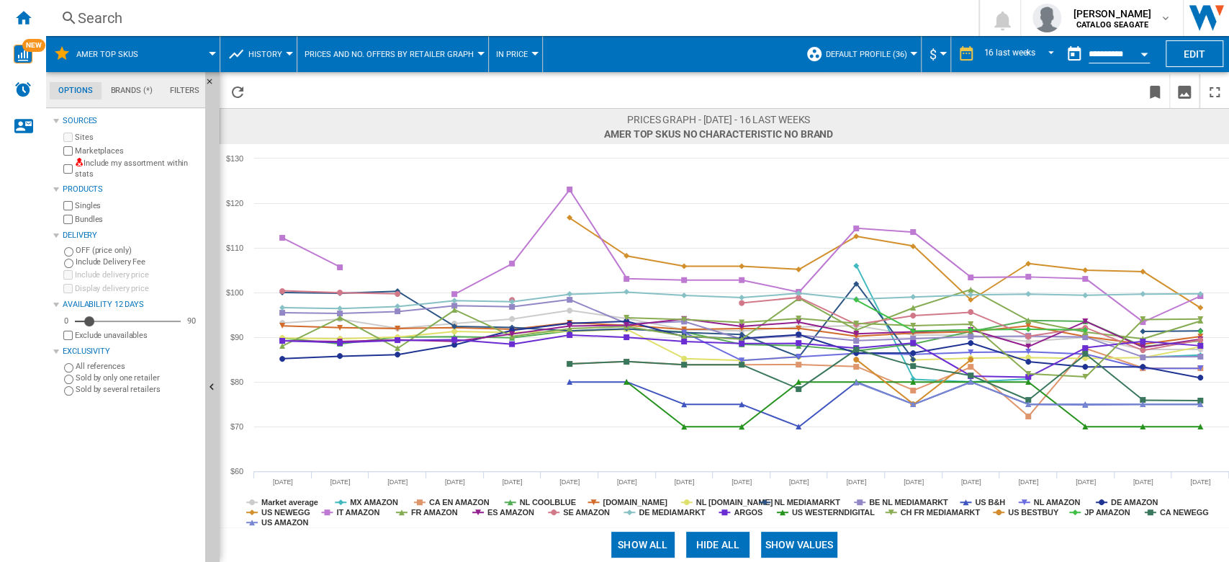
click at [441, 58] on span "Prices and No. offers by retailer graph" at bounding box center [389, 54] width 169 height 9
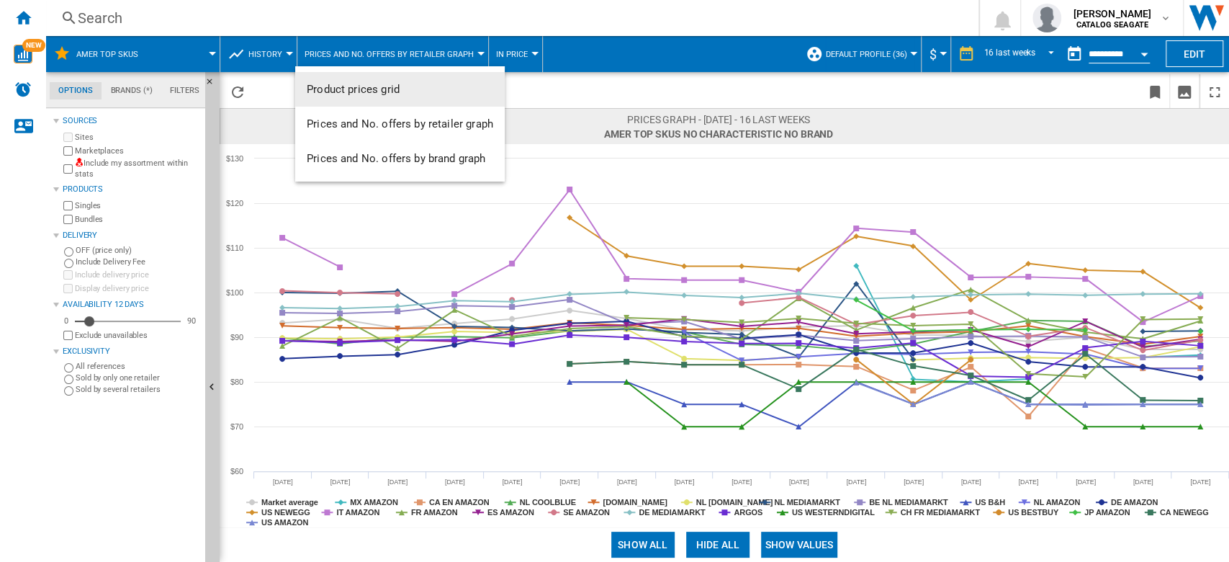
click at [382, 89] on span "Product prices grid" at bounding box center [353, 89] width 93 height 13
